Goal: Book appointment/travel/reservation

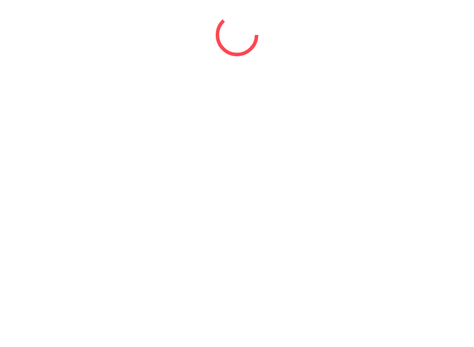
select select "*"
select select "****"
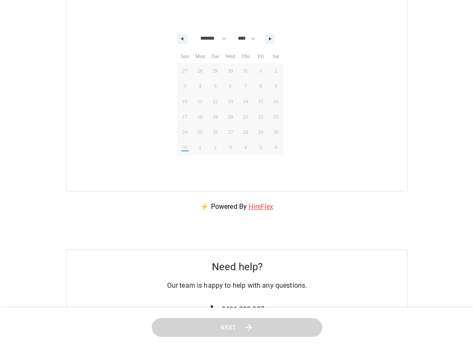
scroll to position [133, 0]
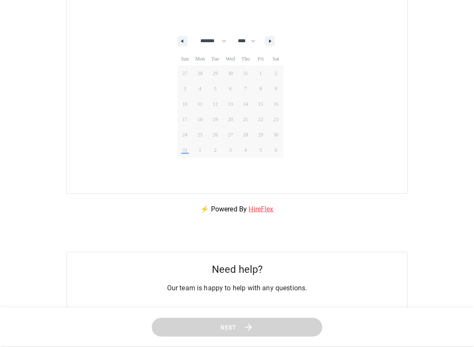
click at [275, 38] on button "button" at bounding box center [270, 41] width 10 height 10
select select "*"
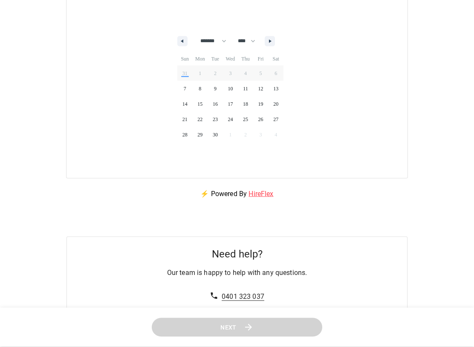
click at [183, 133] on span "28" at bounding box center [184, 134] width 5 height 15
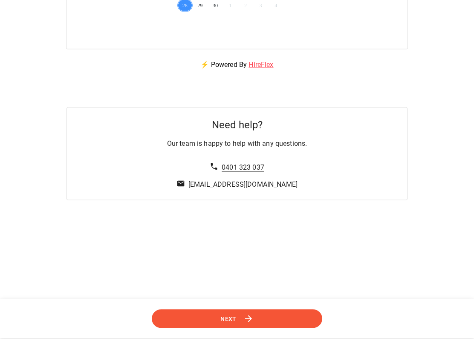
scroll to position [262, 0]
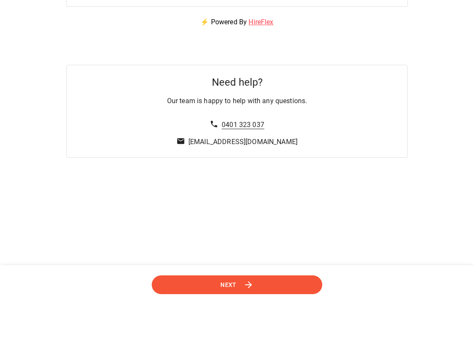
click at [233, 322] on span "Next" at bounding box center [228, 327] width 16 height 11
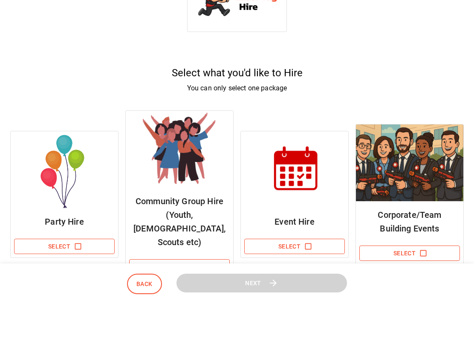
click at [71, 200] on img at bounding box center [64, 212] width 107 height 77
click at [79, 285] on icon "button" at bounding box center [78, 289] width 9 height 9
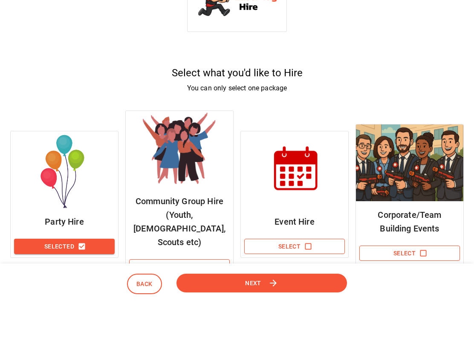
click at [297, 316] on button "Next" at bounding box center [261, 326] width 175 height 20
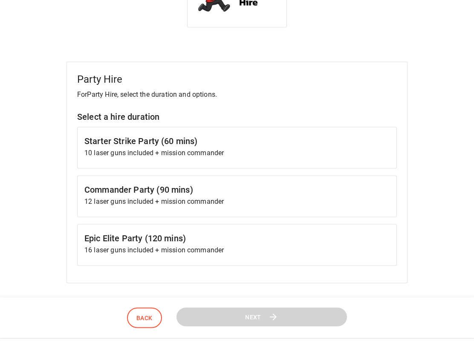
scroll to position [39, 0]
click at [214, 145] on h6 "Starter Strike Party (60 mins)" at bounding box center [236, 149] width 305 height 14
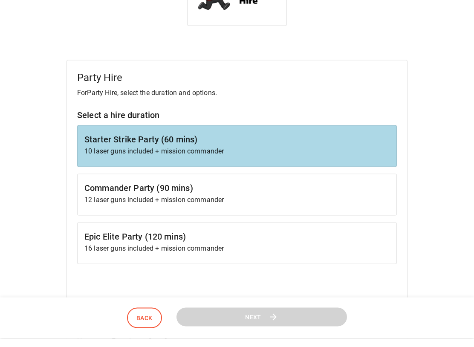
click at [93, 190] on h6 "Commander Party (90 mins)" at bounding box center [236, 197] width 305 height 14
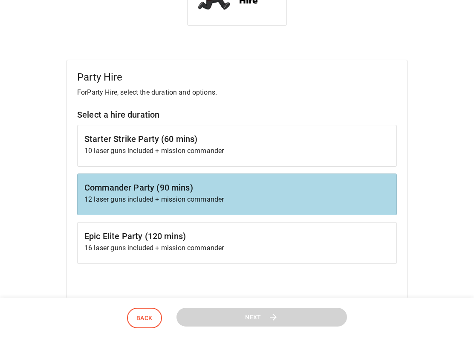
click at [206, 154] on p "10 laser guns included + mission commander" at bounding box center [236, 159] width 305 height 10
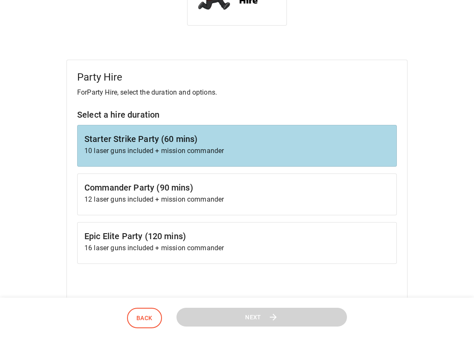
click at [224, 330] on header "Back Next" at bounding box center [237, 326] width 474 height 41
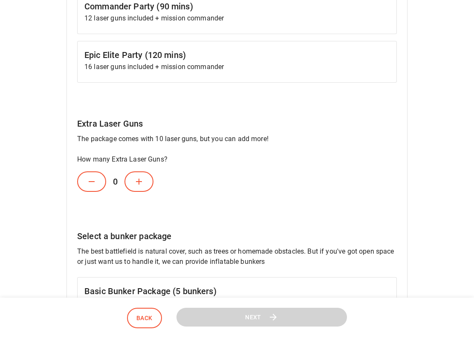
scroll to position [223, 0]
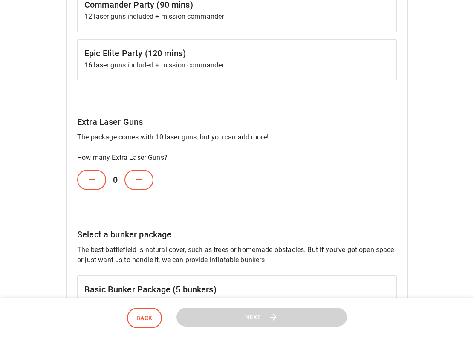
click at [139, 183] on icon at bounding box center [139, 188] width 10 height 10
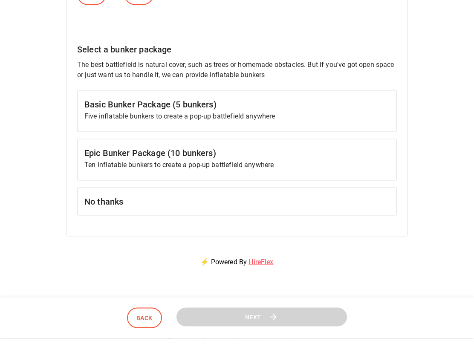
scroll to position [409, 0]
click at [157, 203] on h6 "No thanks" at bounding box center [236, 210] width 305 height 14
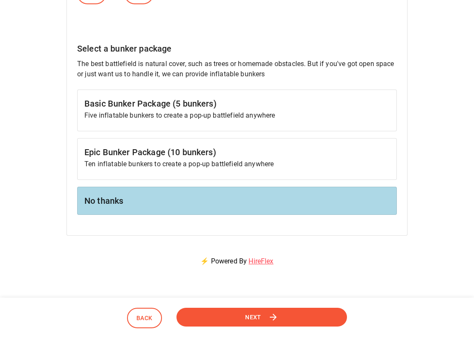
click at [298, 316] on button "Next" at bounding box center [262, 325] width 172 height 19
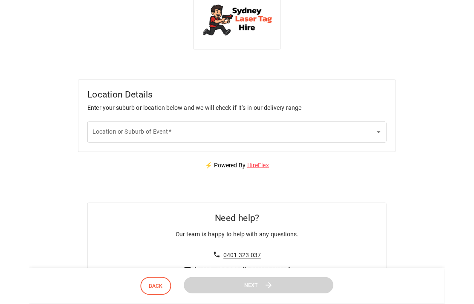
scroll to position [0, 0]
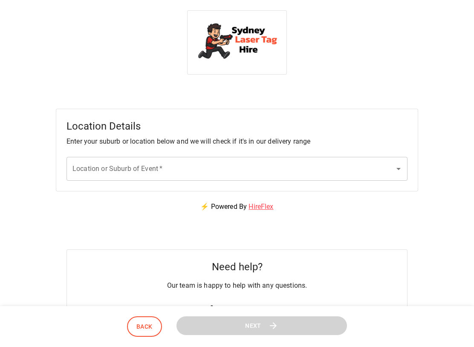
click at [171, 172] on input "Location or Suburb of Event   *" at bounding box center [230, 169] width 321 height 16
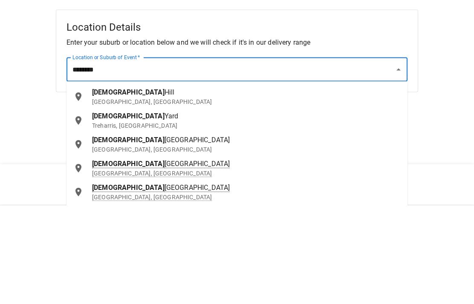
click at [165, 188] on span "Hill" at bounding box center [170, 192] width 10 height 8
type input "**********"
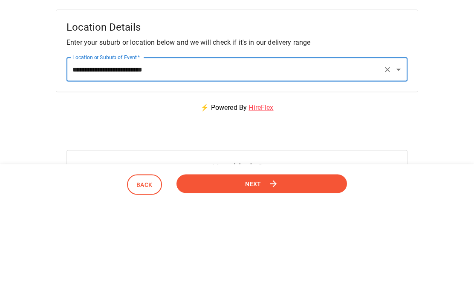
click at [457, 191] on div "⚡ Powered By HireFlex" at bounding box center [237, 206] width 454 height 31
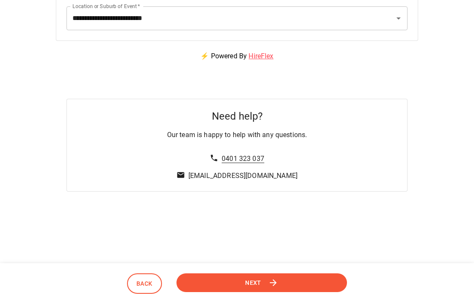
click at [252, 293] on button "Next" at bounding box center [262, 283] width 179 height 20
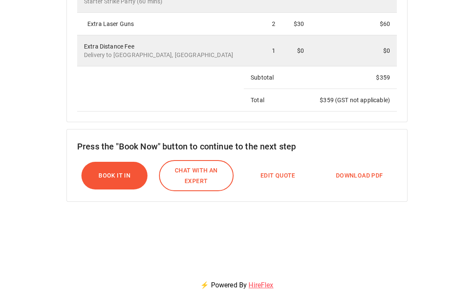
scroll to position [300, 0]
